Goal: Entertainment & Leisure: Consume media (video, audio)

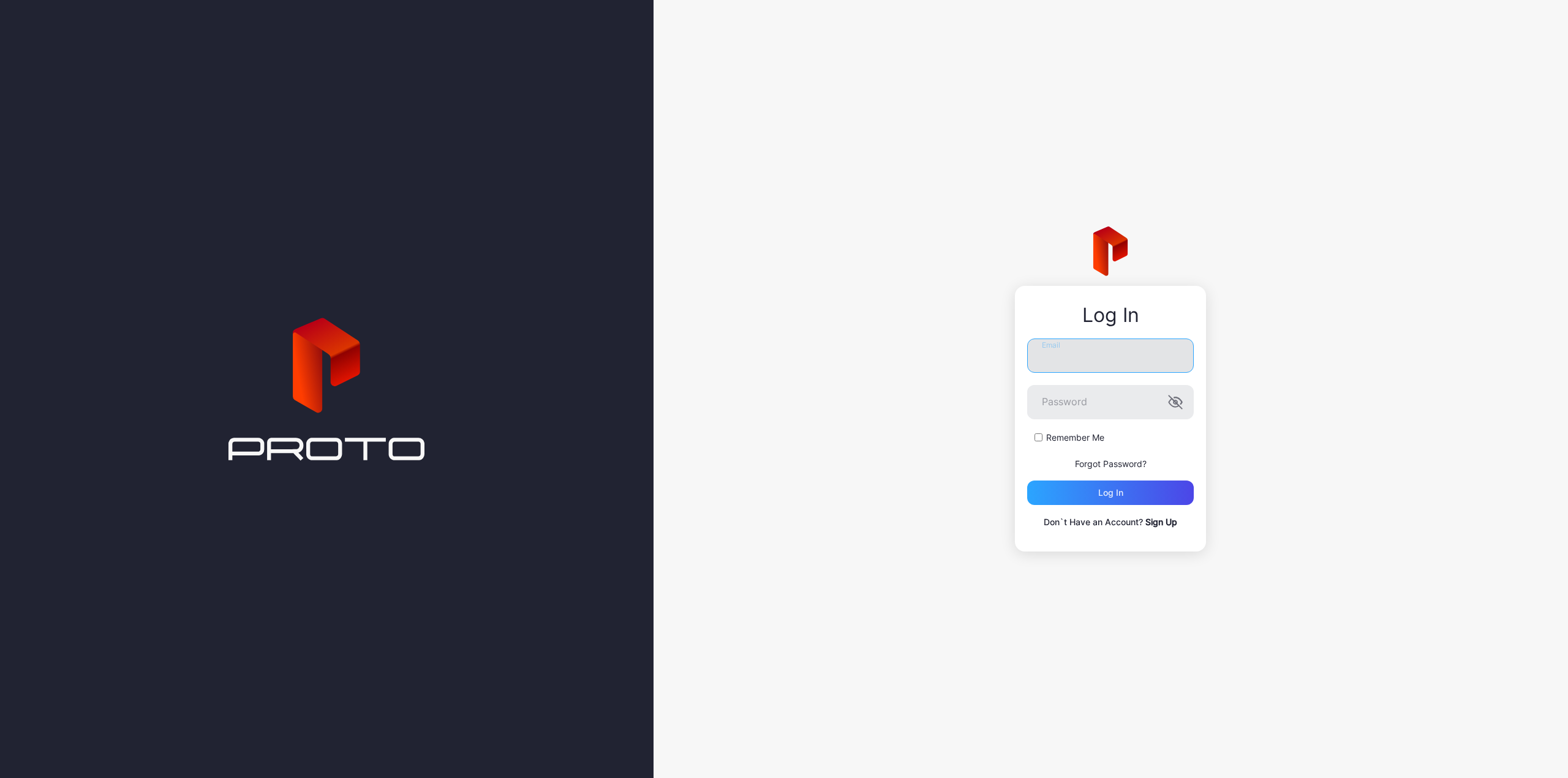
type input "**********"
click at [1091, 349] on input "**********" at bounding box center [1110, 356] width 167 height 34
click at [1051, 438] on label "Remember Me" at bounding box center [1075, 437] width 58 height 12
click at [1073, 496] on div "Log in" at bounding box center [1110, 493] width 167 height 25
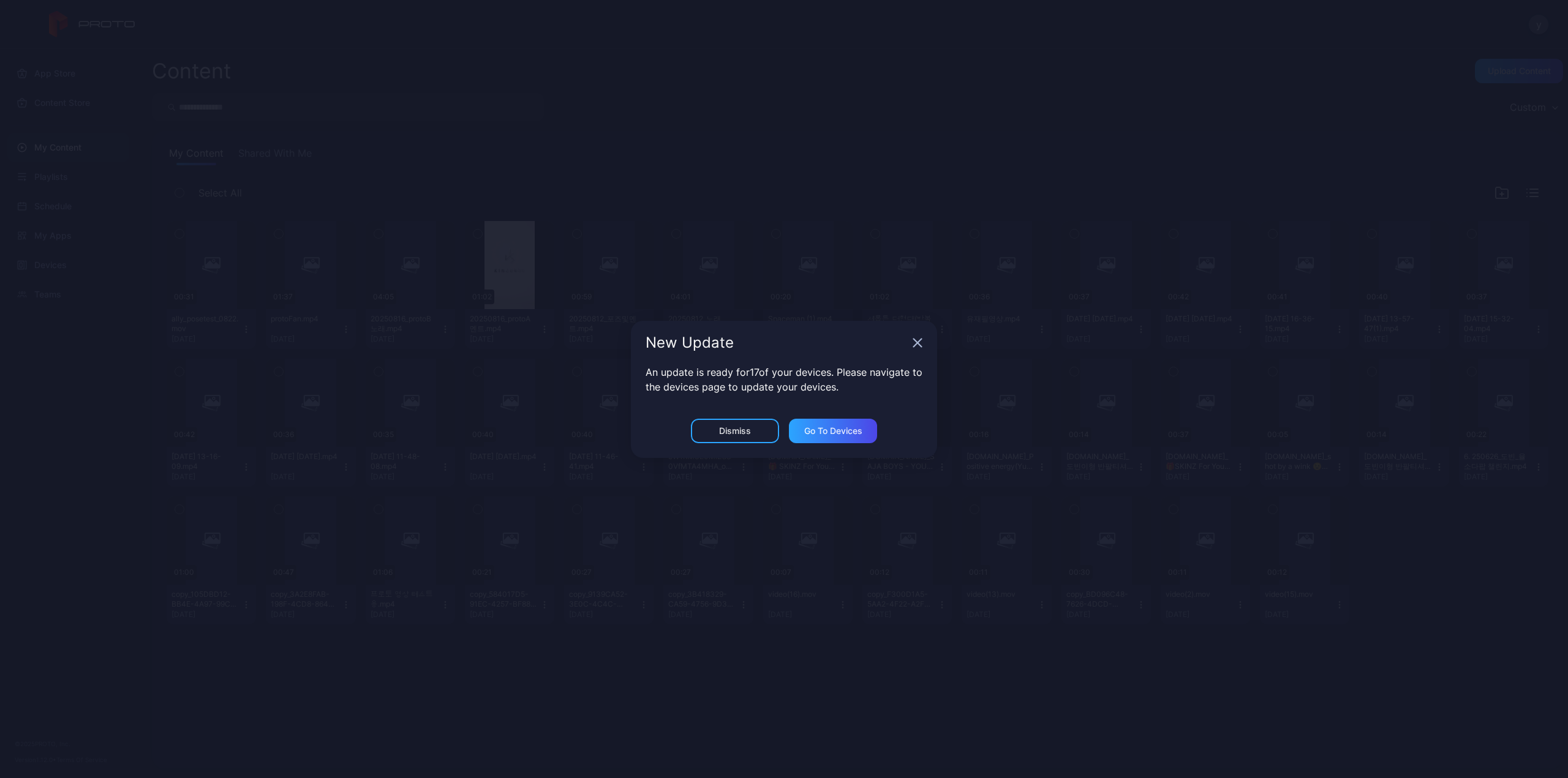
click at [913, 342] on icon "button" at bounding box center [918, 343] width 10 height 10
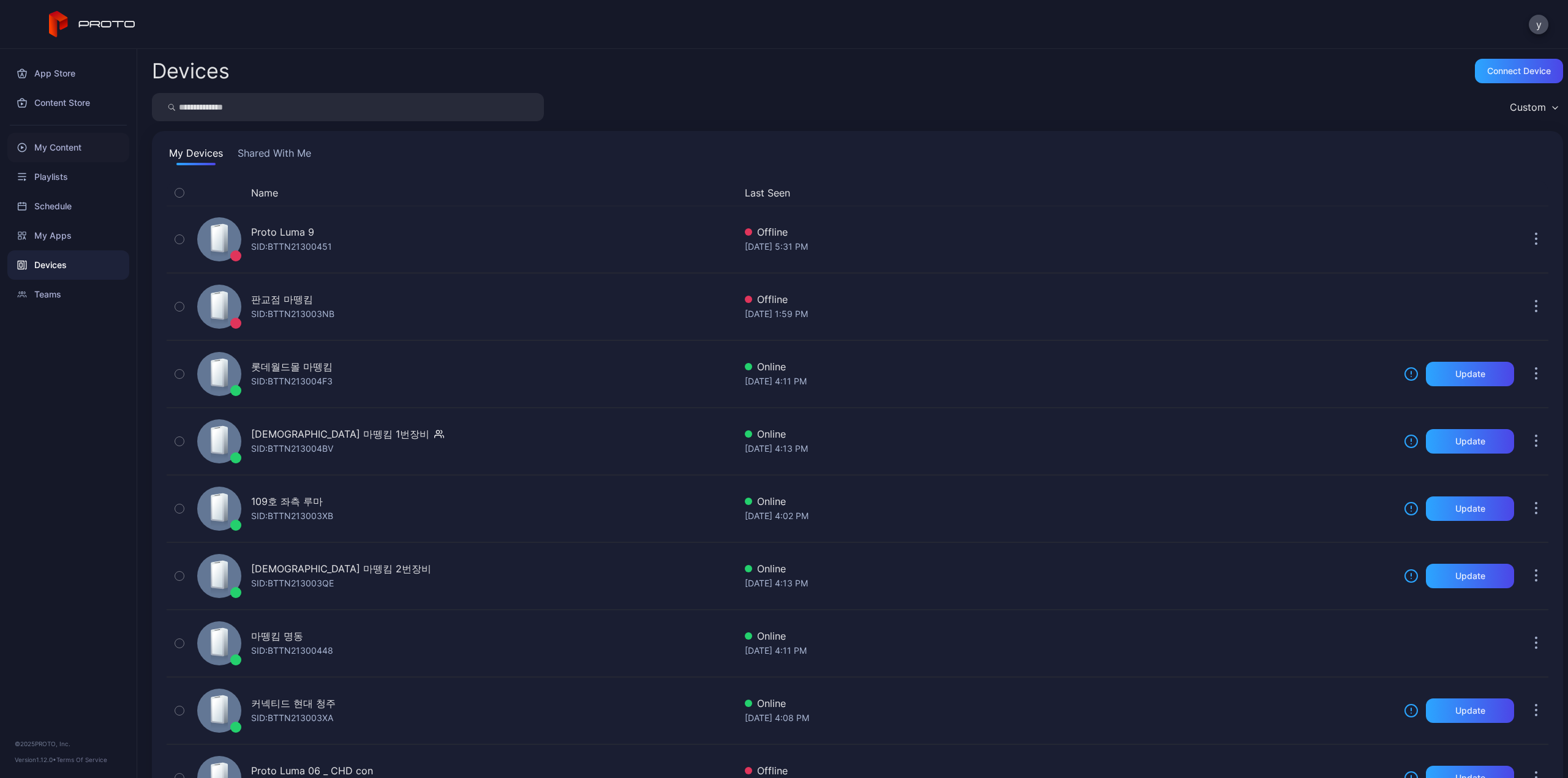
click at [77, 151] on div "My Content" at bounding box center [68, 148] width 122 height 30
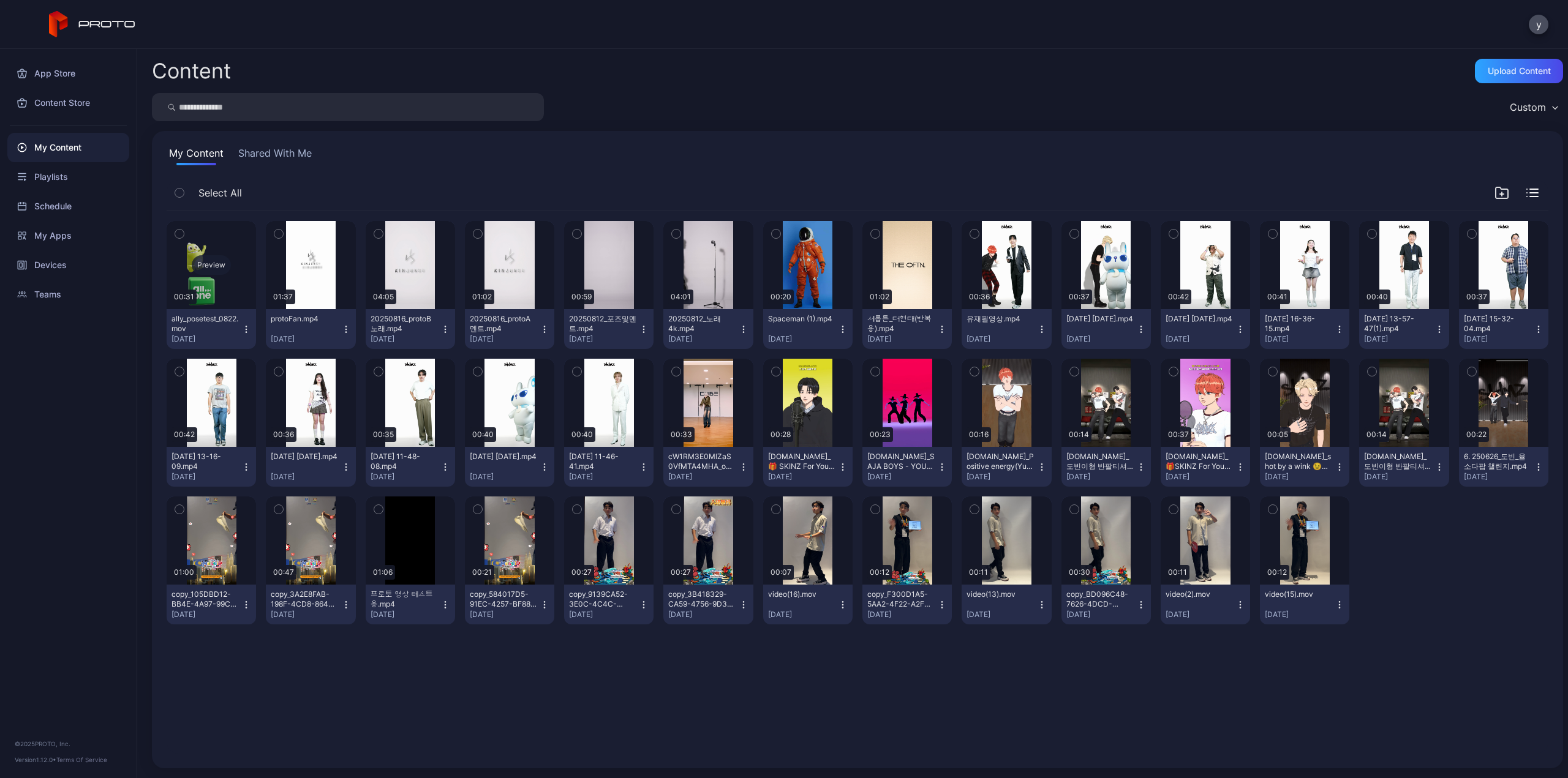
click at [210, 268] on div "Preview" at bounding box center [212, 265] width 39 height 20
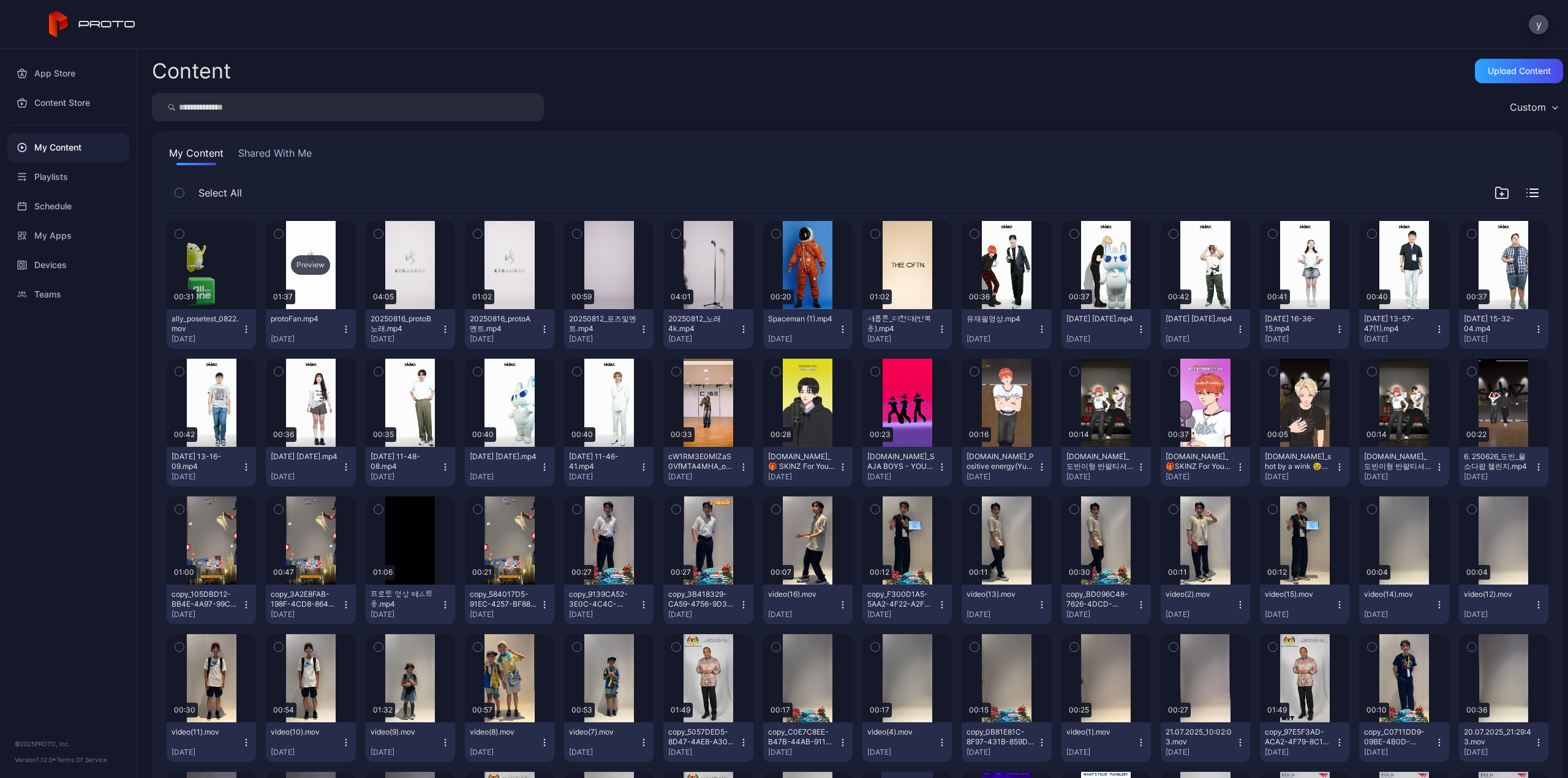
click at [316, 292] on div "Preview" at bounding box center [310, 264] width 89 height 88
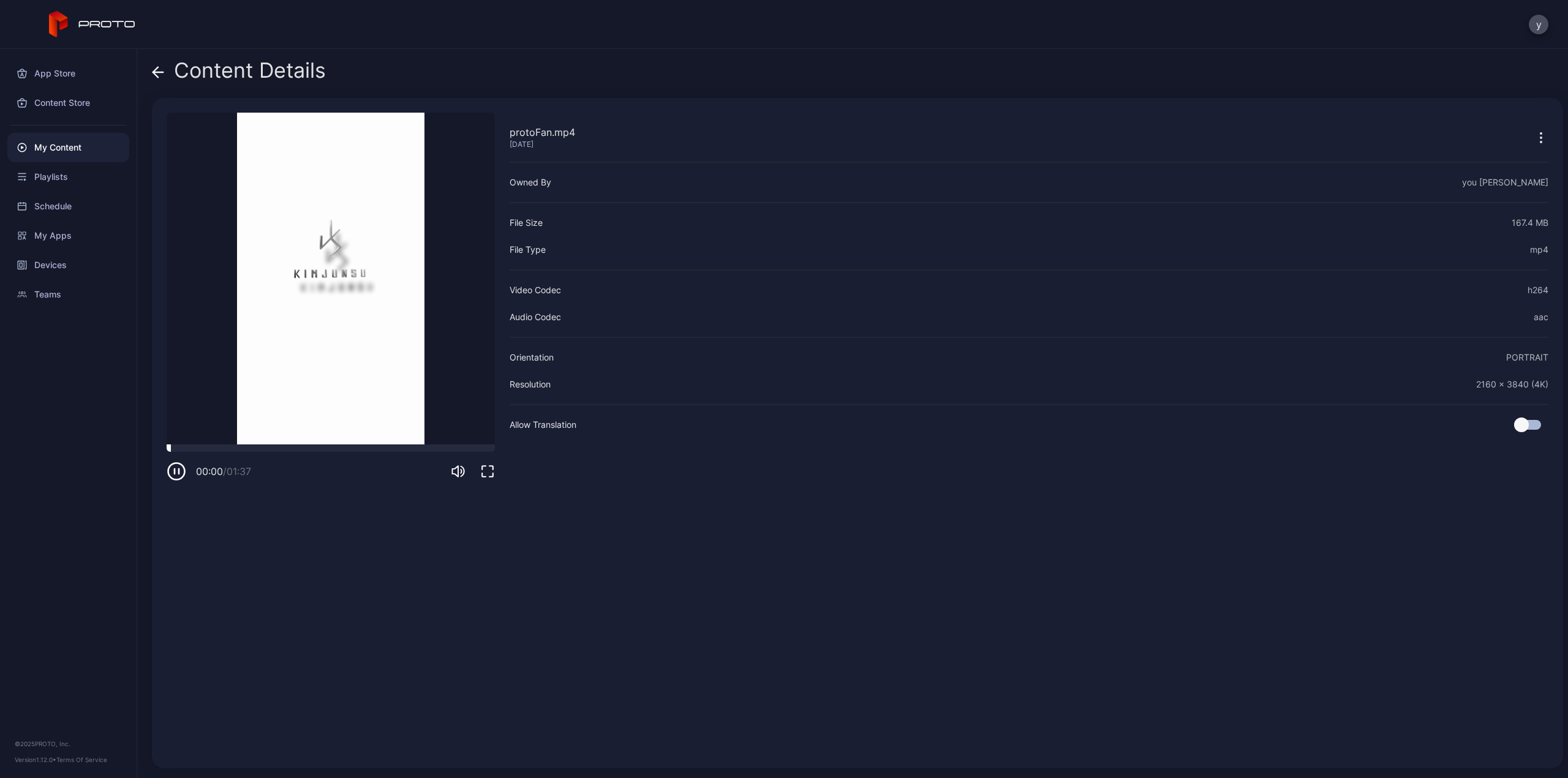
click at [261, 445] on div at bounding box center [330, 448] width 328 height 7
click at [373, 450] on div at bounding box center [330, 448] width 328 height 7
click at [416, 448] on div at bounding box center [330, 448] width 328 height 7
click at [390, 448] on div at bounding box center [330, 448] width 328 height 7
click at [179, 468] on icon "button" at bounding box center [176, 472] width 20 height 20
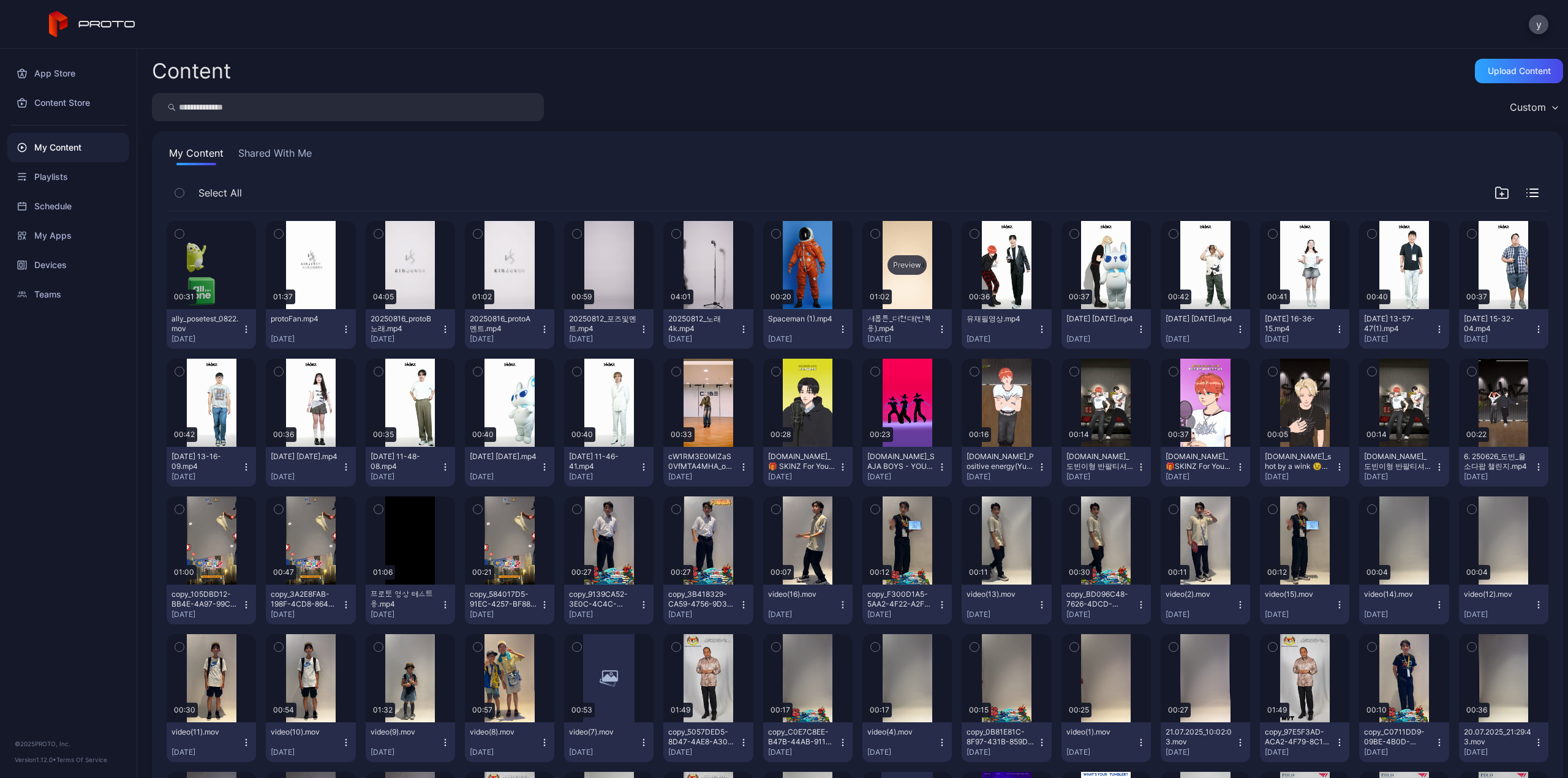
click at [911, 285] on div "Preview" at bounding box center [906, 264] width 89 height 88
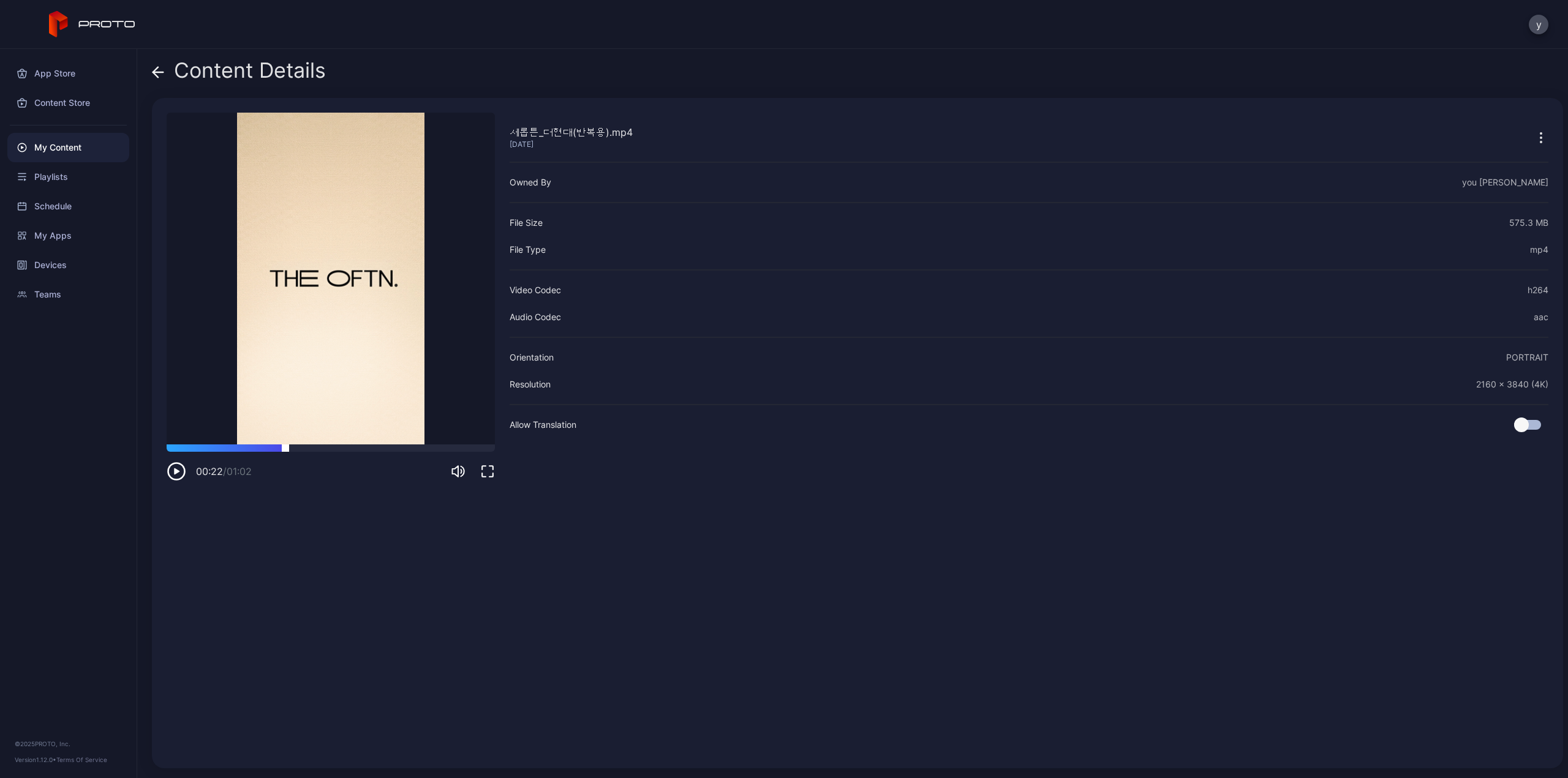
click at [285, 452] on div at bounding box center [330, 448] width 328 height 7
click at [391, 450] on div at bounding box center [330, 448] width 328 height 7
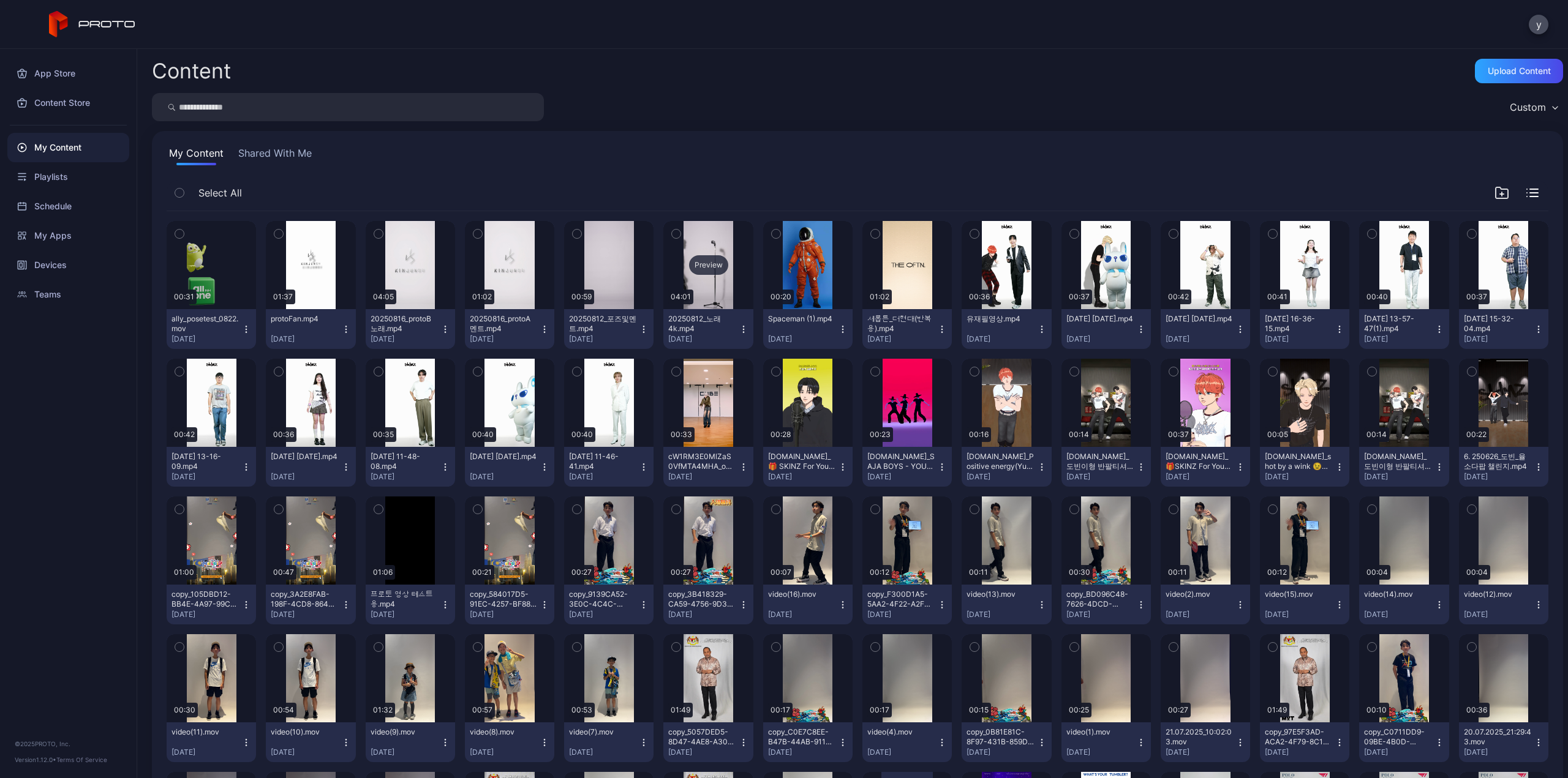
click at [721, 287] on div "Preview" at bounding box center [707, 264] width 89 height 88
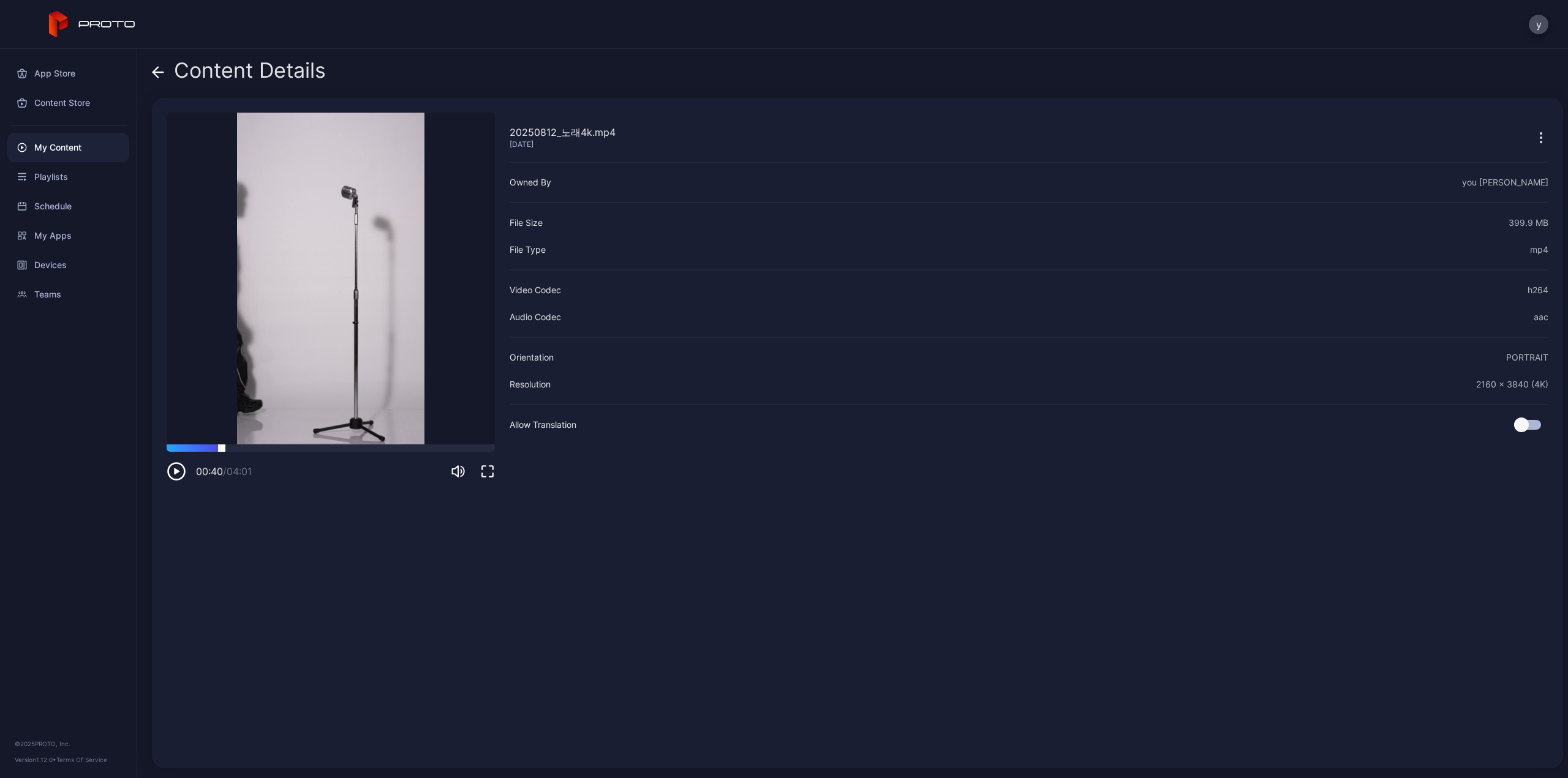
click at [221, 452] on div at bounding box center [330, 448] width 328 height 7
click at [311, 448] on div at bounding box center [330, 448] width 328 height 7
click at [401, 455] on div "01:46 / 04:01" at bounding box center [330, 462] width 328 height 37
click at [402, 453] on div "01:46 / 04:01" at bounding box center [330, 462] width 328 height 37
click at [408, 451] on div at bounding box center [330, 448] width 328 height 7
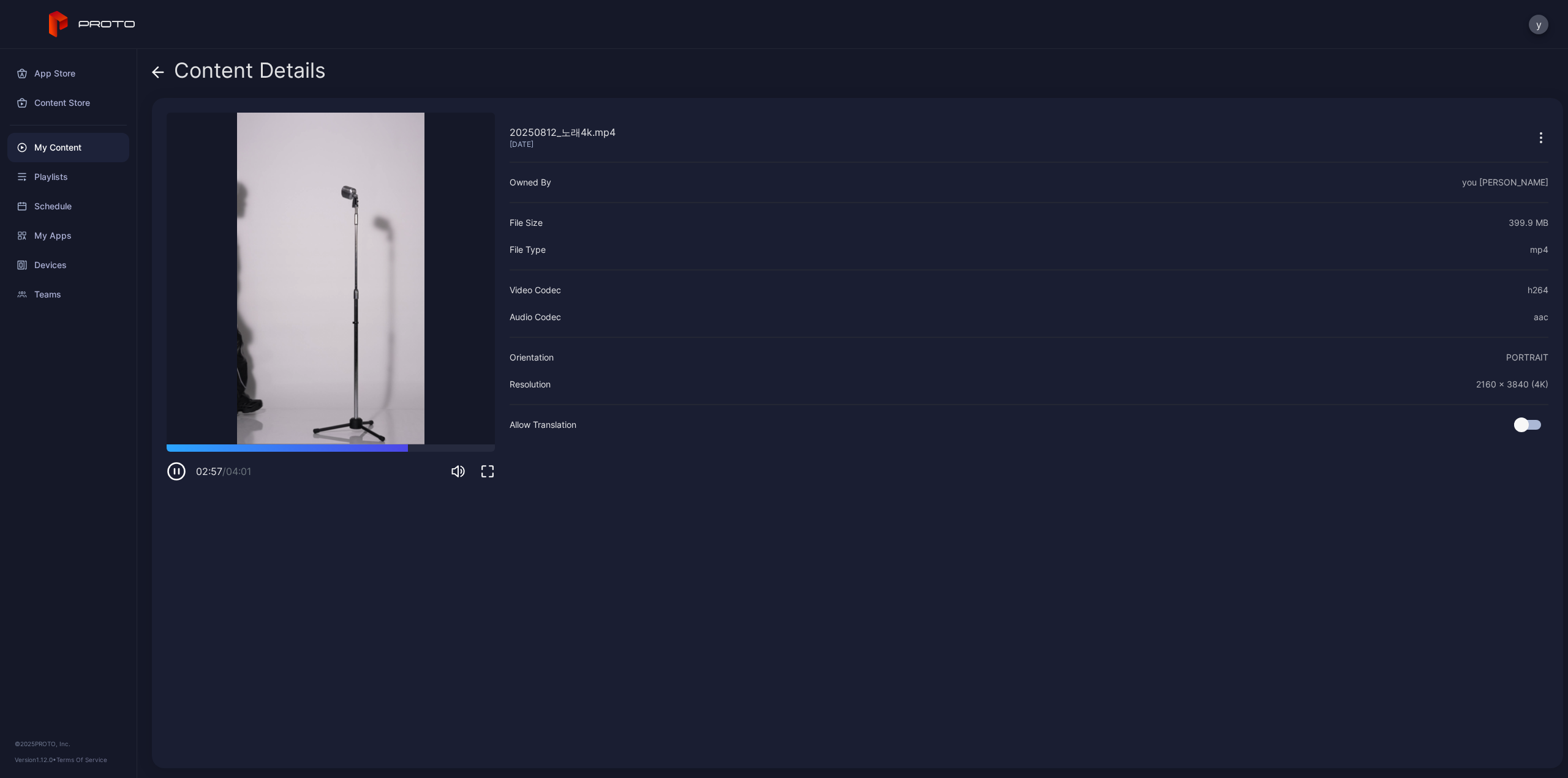
click at [382, 527] on div "20250812_노래4k.mp4 Aug 12, 2025 Sorry, your browser doesn‘t support embedded vid…" at bounding box center [330, 433] width 328 height 641
click at [176, 476] on icon "button" at bounding box center [176, 472] width 20 height 20
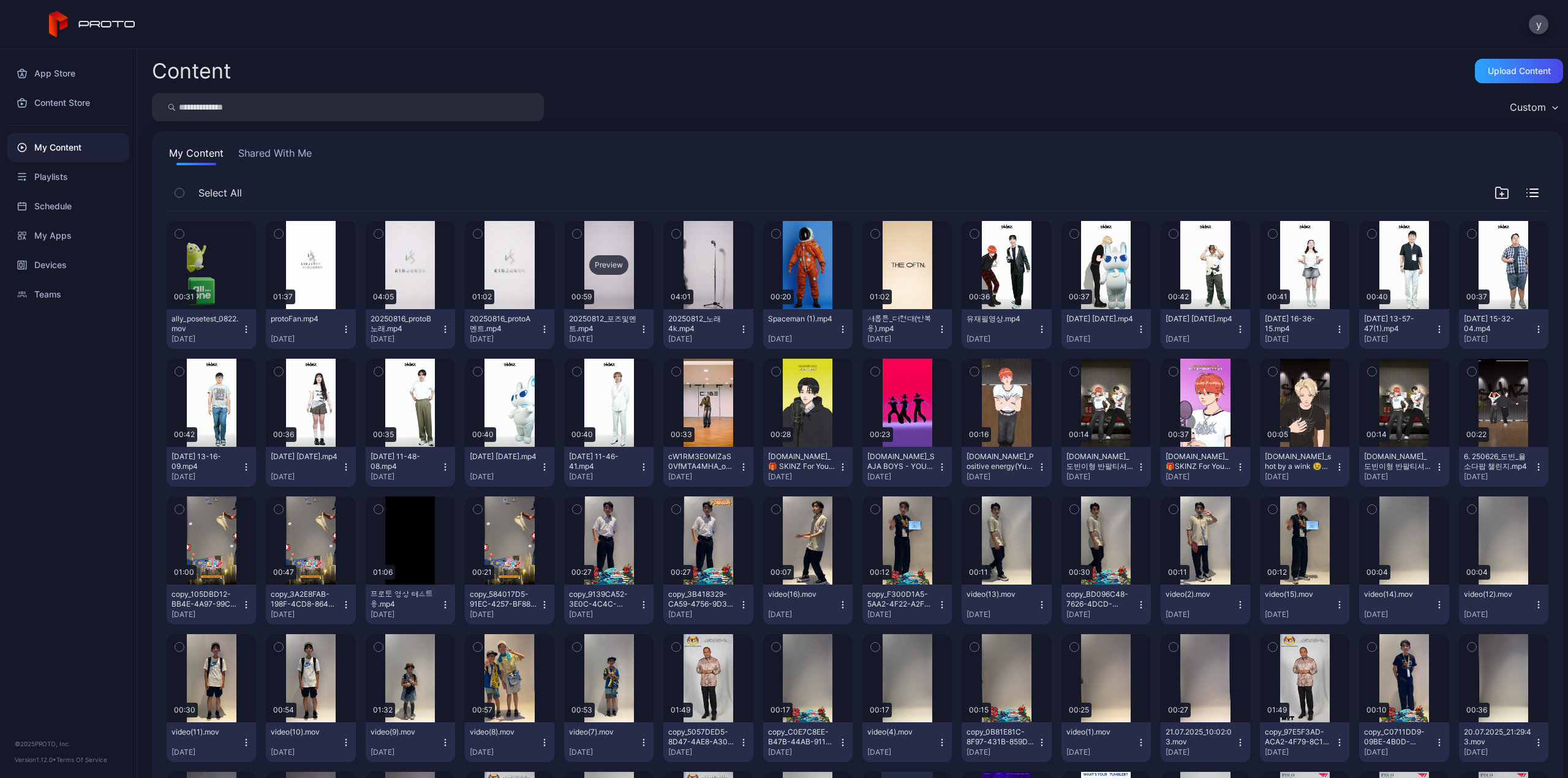
click at [622, 299] on div "Preview" at bounding box center [608, 264] width 89 height 88
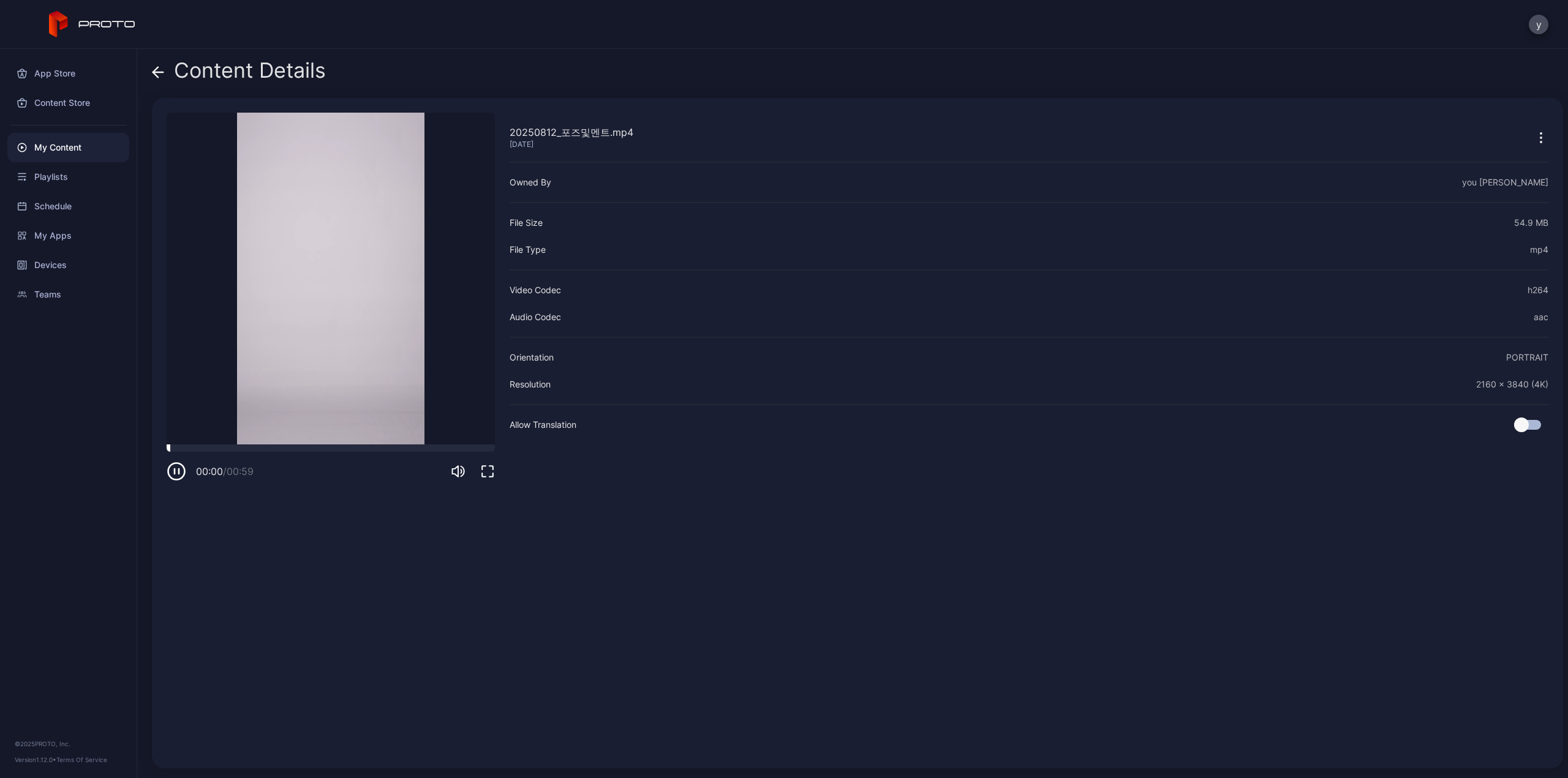
click at [221, 448] on div at bounding box center [330, 448] width 328 height 7
click at [319, 448] on div at bounding box center [330, 448] width 328 height 7
drag, startPoint x: 179, startPoint y: 472, endPoint x: 150, endPoint y: 346, distance: 129.3
click at [178, 472] on icon "button" at bounding box center [176, 472] width 20 height 20
